Goal: Task Accomplishment & Management: Use online tool/utility

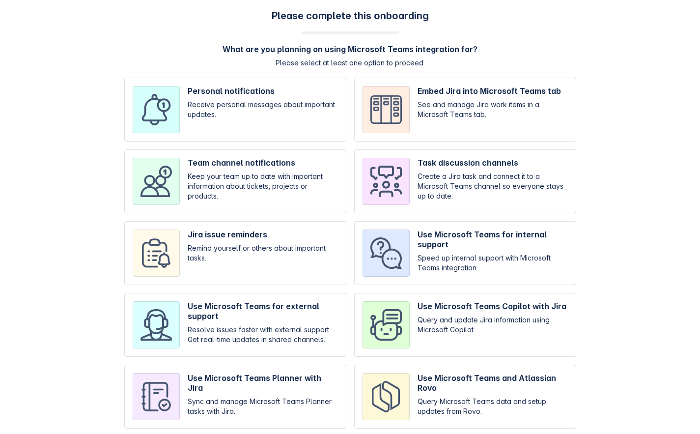
click at [366, 47] on h4 "What are you planning on using Microsoft Teams integration for?" at bounding box center [350, 49] width 255 height 10
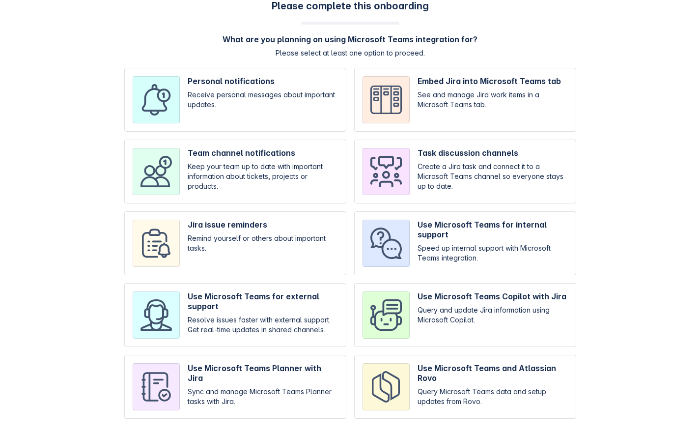
scroll to position [14, 0]
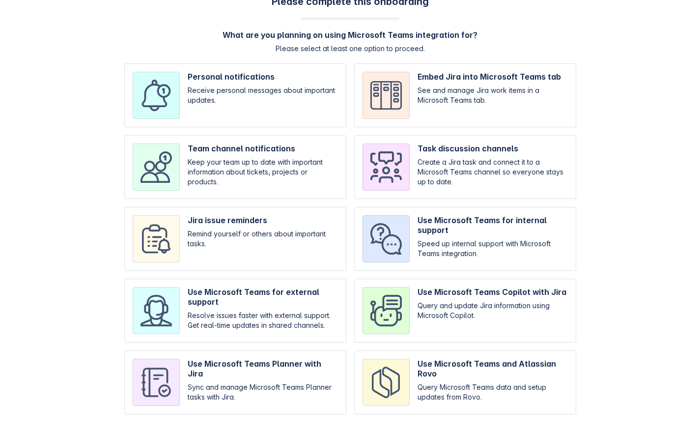
click at [462, 222] on input "checkbox" at bounding box center [465, 239] width 222 height 64
checkbox input "true"
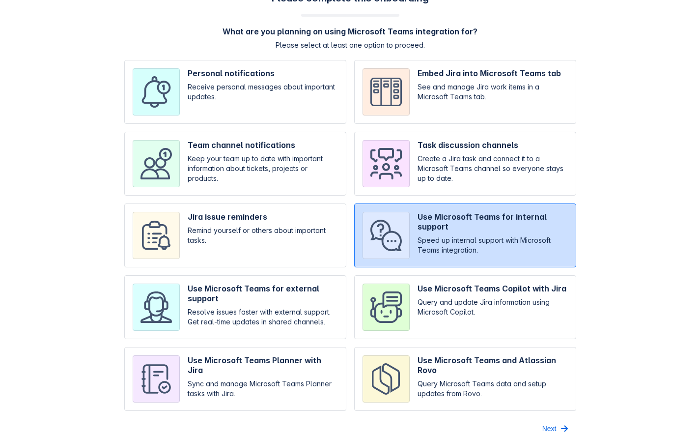
scroll to position [30, 0]
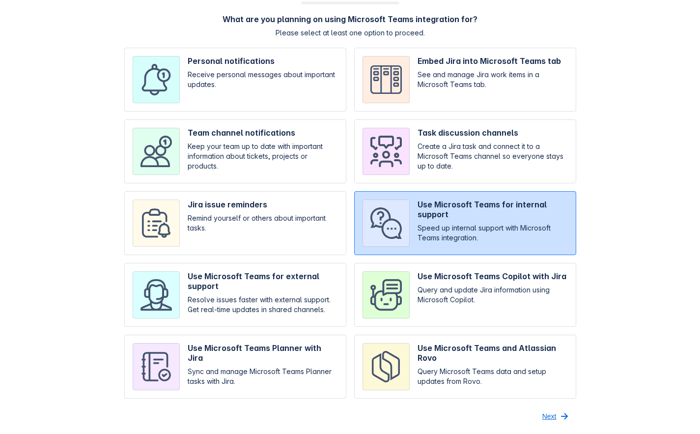
click at [565, 418] on span "button" at bounding box center [565, 416] width 12 height 12
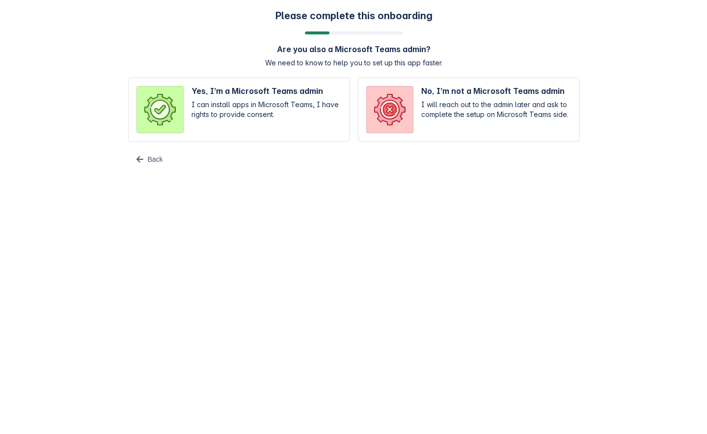
scroll to position [0, 0]
click at [255, 114] on input "radio" at bounding box center [239, 110] width 222 height 64
radio input "true"
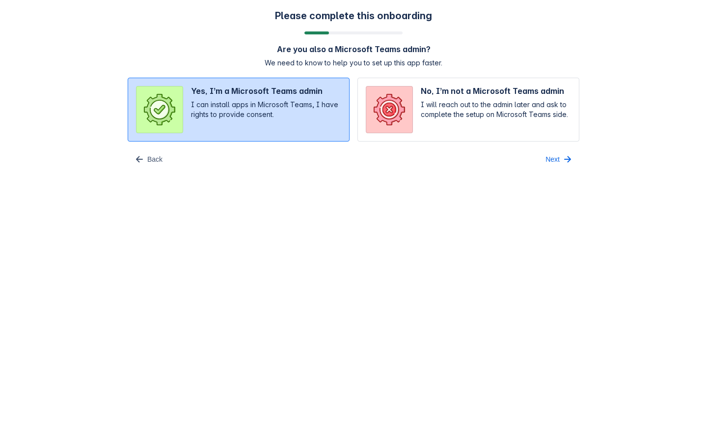
click at [446, 114] on input "radio" at bounding box center [469, 110] width 222 height 64
radio input "true"
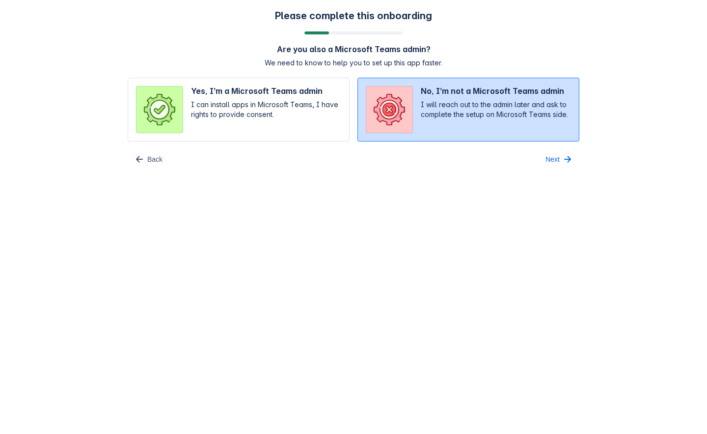
click at [277, 116] on input "radio" at bounding box center [239, 110] width 222 height 64
radio input "true"
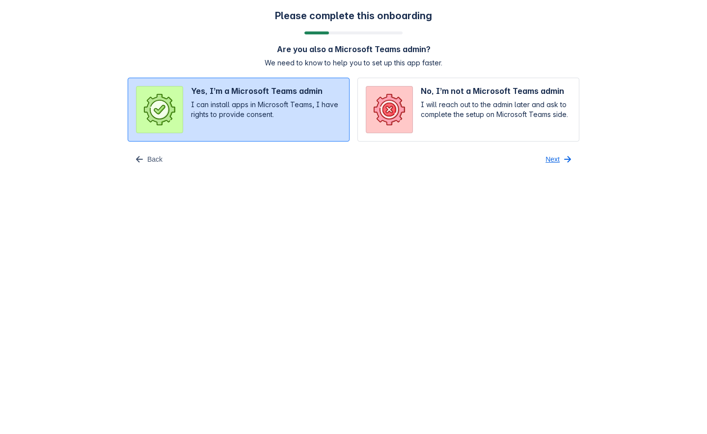
click at [549, 159] on span "Next" at bounding box center [553, 159] width 14 height 16
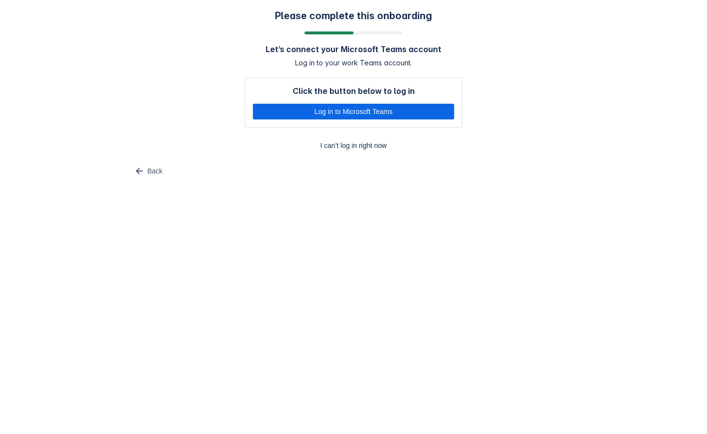
click at [700, 66] on div "Please complete this onboarding Let’s connect your Microsoft Teams account Log …" at bounding box center [353, 94] width 707 height 189
